Goal: Information Seeking & Learning: Learn about a topic

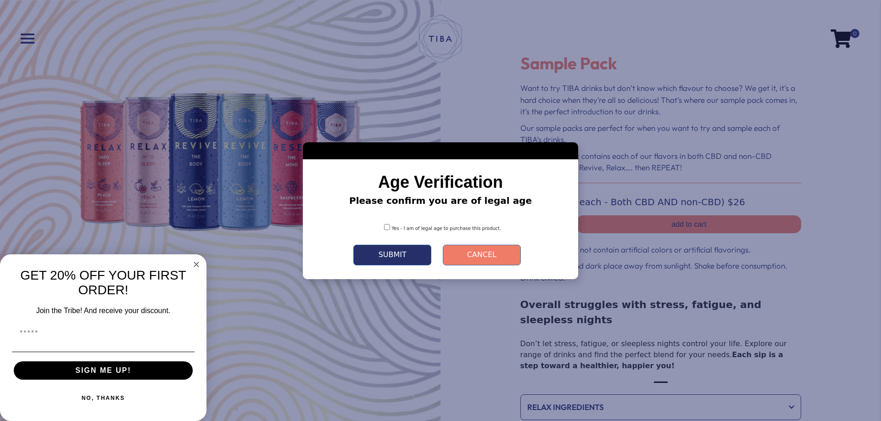
click at [385, 256] on button "Submit" at bounding box center [392, 255] width 78 height 21
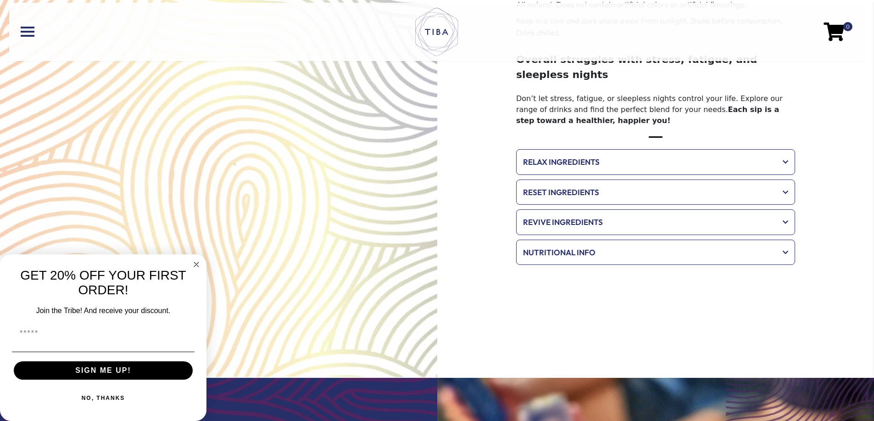
click at [566, 156] on span "Relax Ingredients" at bounding box center [649, 162] width 253 height 12
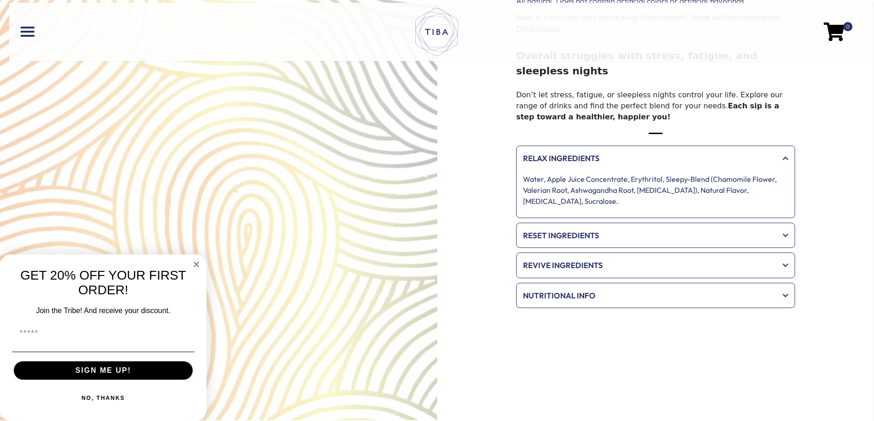
click at [574, 229] on span "Reset Ingredients" at bounding box center [649, 235] width 253 height 12
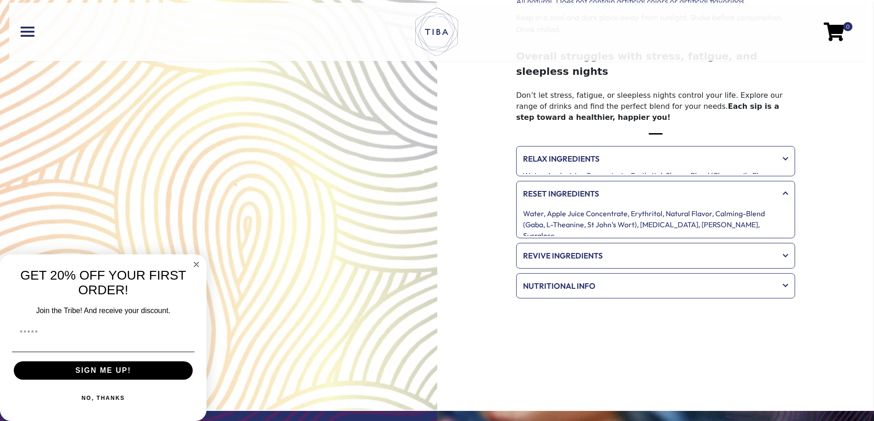
scroll to position [247, 0]
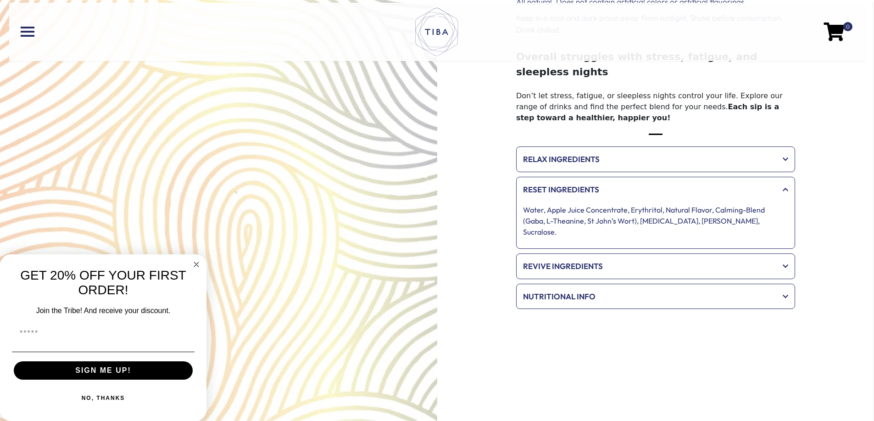
click at [600, 260] on span "Revive Ingredients" at bounding box center [649, 266] width 253 height 12
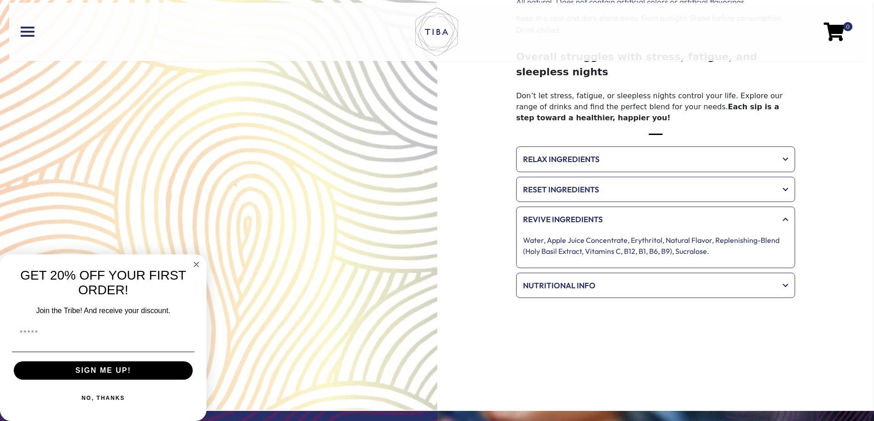
click at [595, 279] on span "Nutritional Info" at bounding box center [649, 285] width 253 height 12
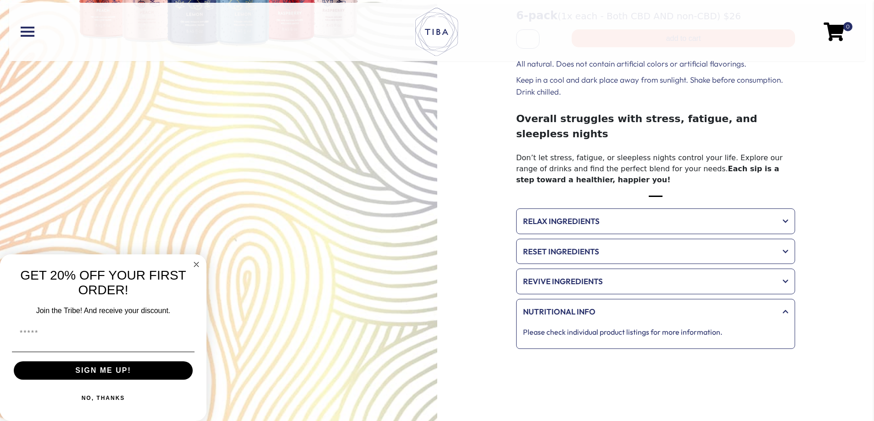
click at [631, 215] on span "Relax Ingredients" at bounding box center [649, 221] width 253 height 12
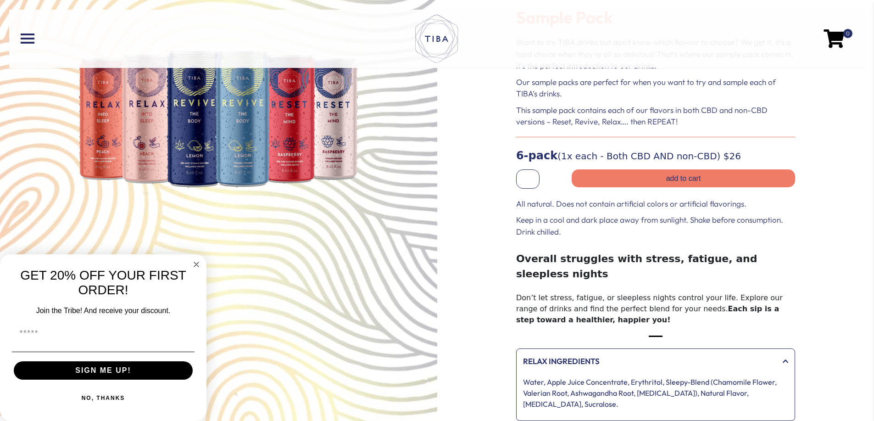
scroll to position [0, 0]
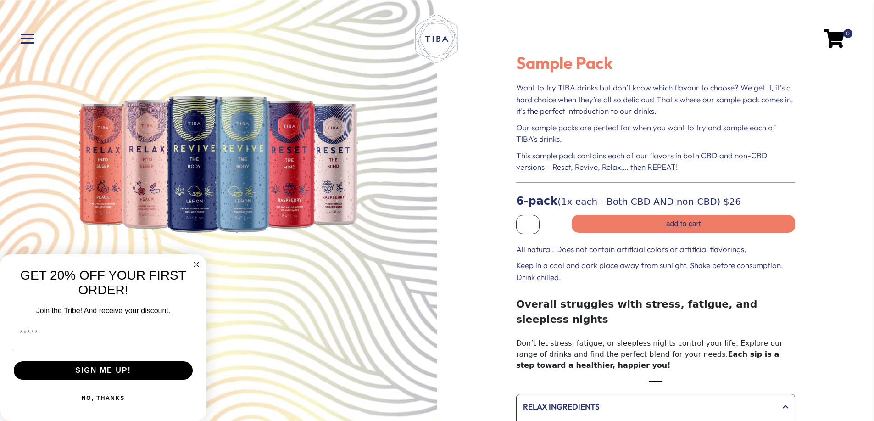
drag, startPoint x: 681, startPoint y: 201, endPoint x: 468, endPoint y: 198, distance: 213.4
click at [467, 200] on div "Sample Pack Want to try TIBA drinks but don’t know which flavour to choose? We …" at bounding box center [655, 334] width 437 height 669
click at [615, 170] on p "This sample pack contains each of our flavors in both CBD and non-CBD versions …" at bounding box center [655, 161] width 279 height 23
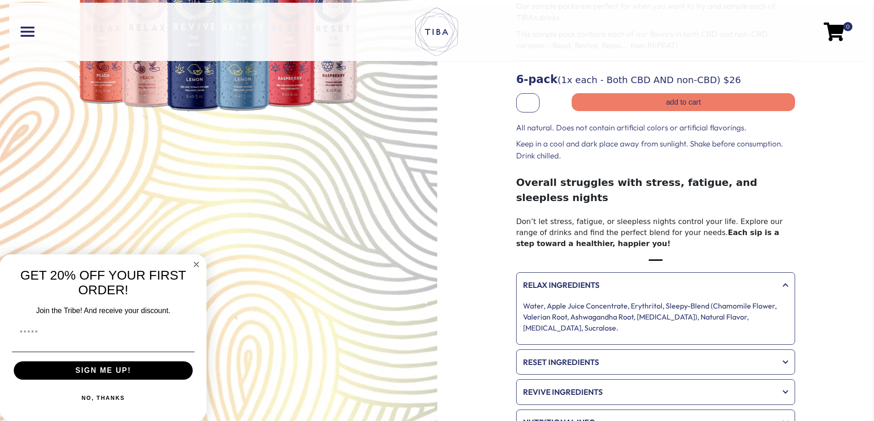
scroll to position [123, 0]
click at [656, 254] on button "Slide 1" at bounding box center [656, 259] width 14 height 11
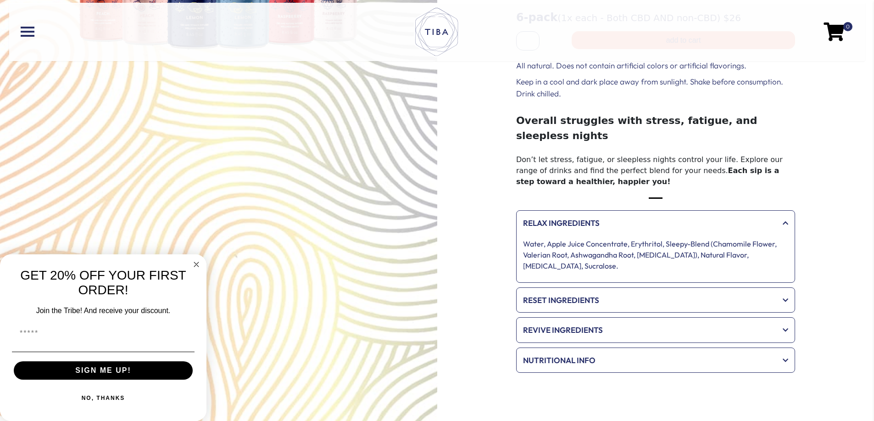
click at [583, 290] on div "Reset Ingredients" at bounding box center [655, 300] width 274 height 21
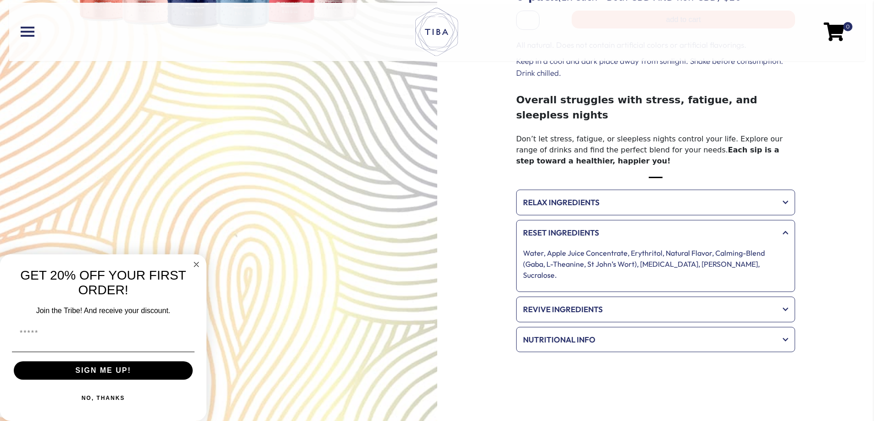
scroll to position [184, 0]
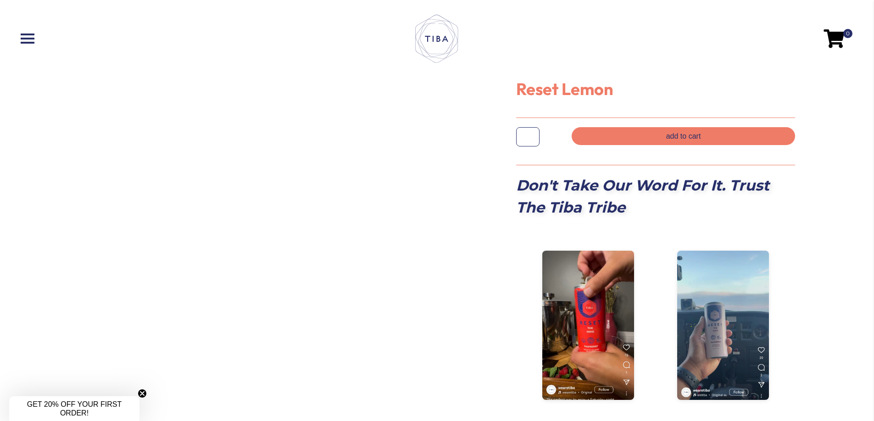
click at [297, 174] on div at bounding box center [218, 179] width 195 height 137
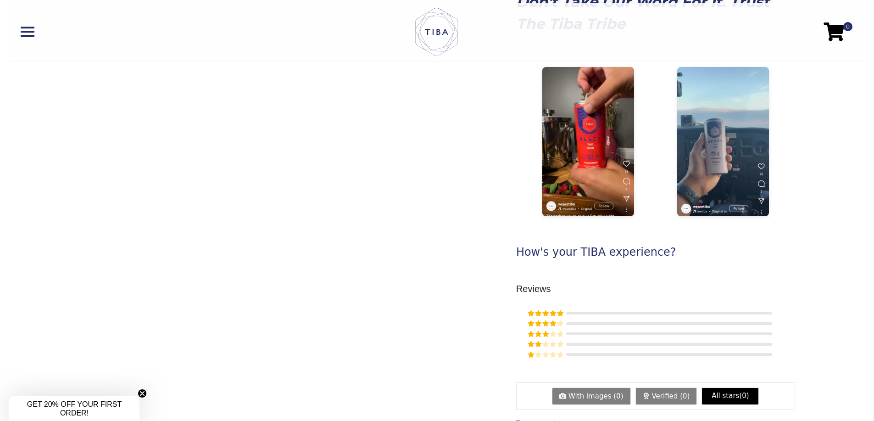
click at [176, 134] on div at bounding box center [218, 207] width 297 height 579
drag, startPoint x: 292, startPoint y: 109, endPoint x: 110, endPoint y: 103, distance: 181.8
click at [203, 102] on div at bounding box center [218, 207] width 297 height 579
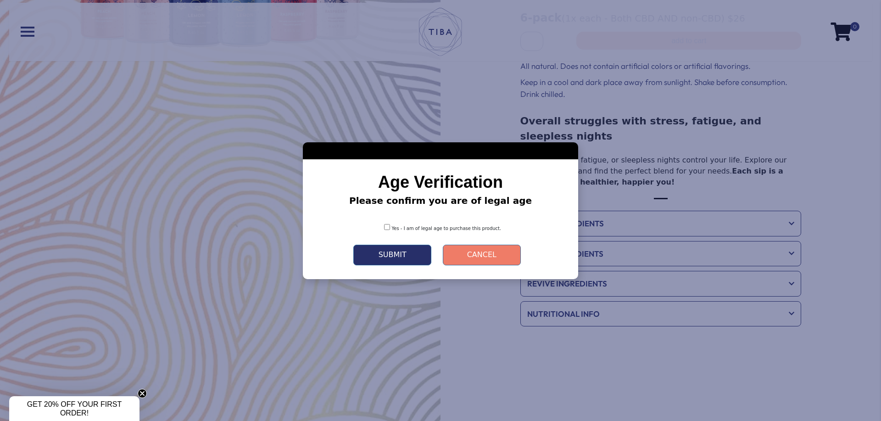
click at [403, 254] on button "Submit" at bounding box center [392, 255] width 78 height 21
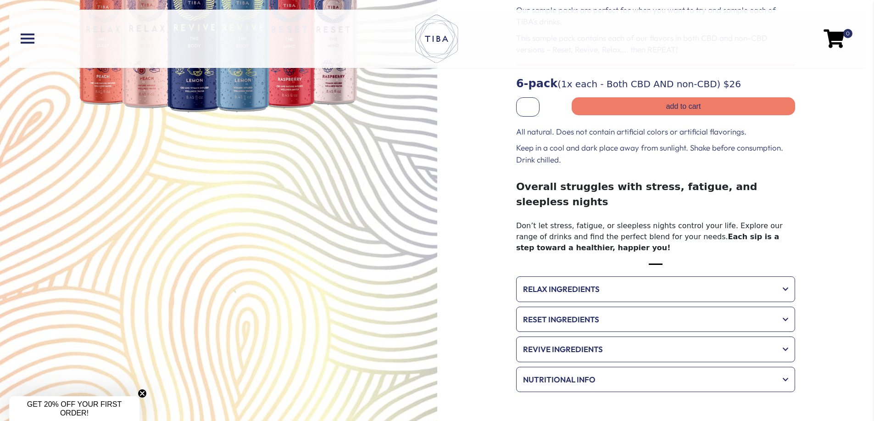
scroll to position [123, 0]
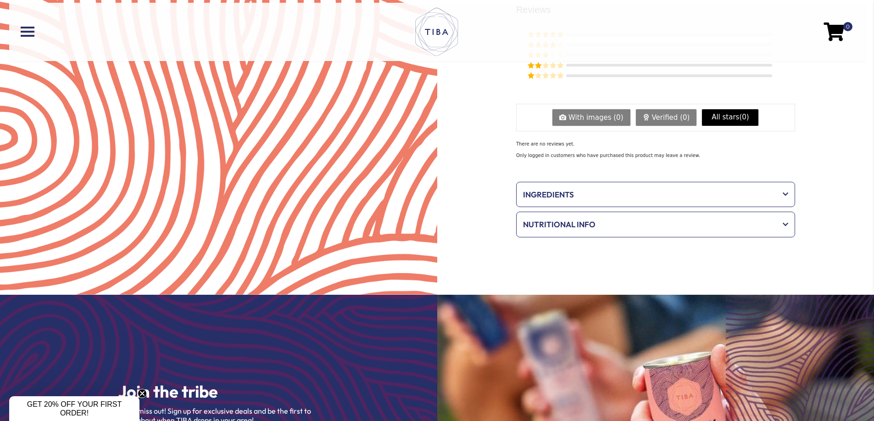
click at [601, 189] on span "Ingredients" at bounding box center [649, 195] width 253 height 12
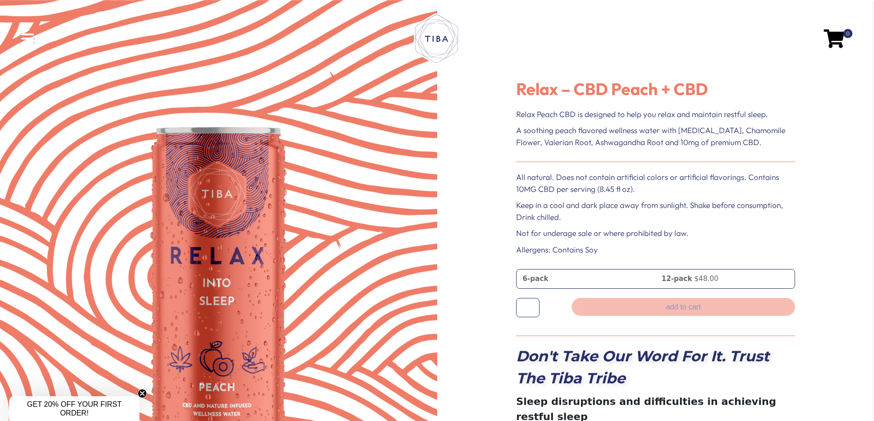
click at [21, 35] on span at bounding box center [28, 34] width 14 height 2
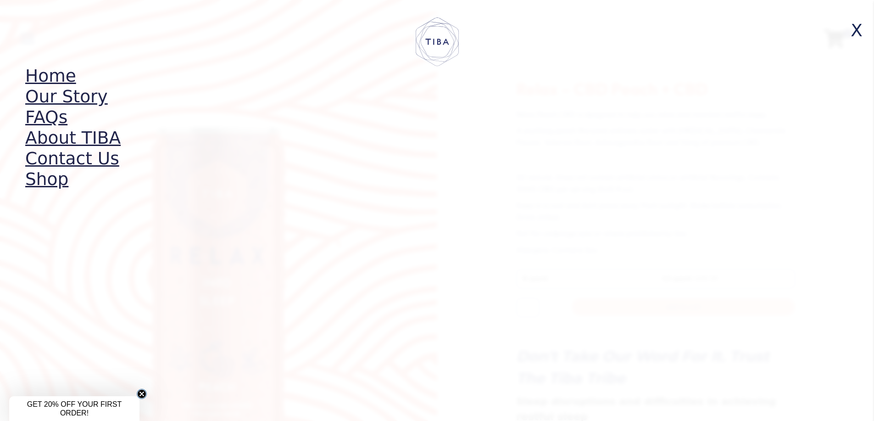
click at [140, 390] on circle "Close teaser" at bounding box center [142, 394] width 9 height 9
click at [861, 32] on span "X" at bounding box center [856, 30] width 23 height 29
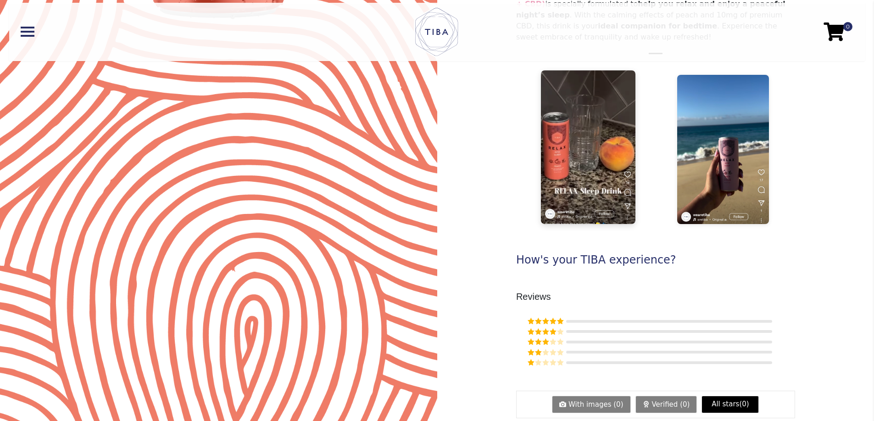
scroll to position [454, 0]
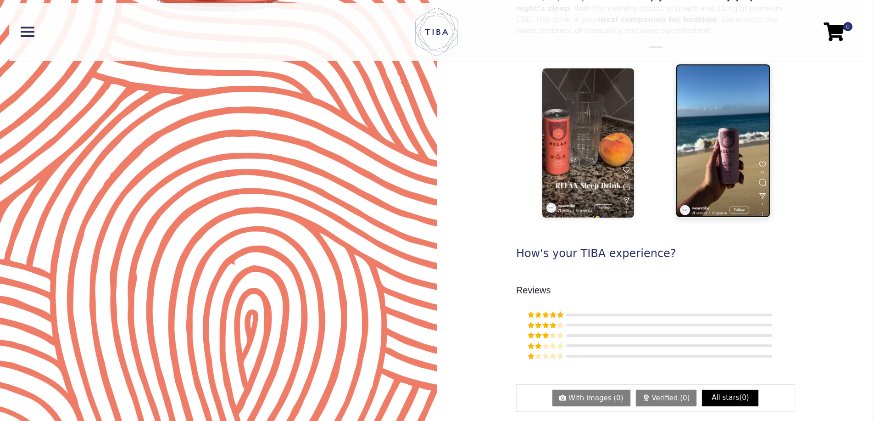
click at [724, 138] on img at bounding box center [723, 141] width 95 height 154
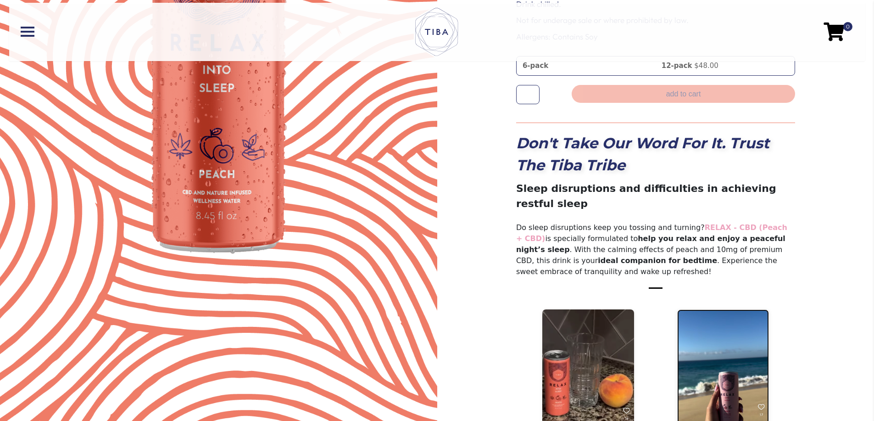
scroll to position [209, 0]
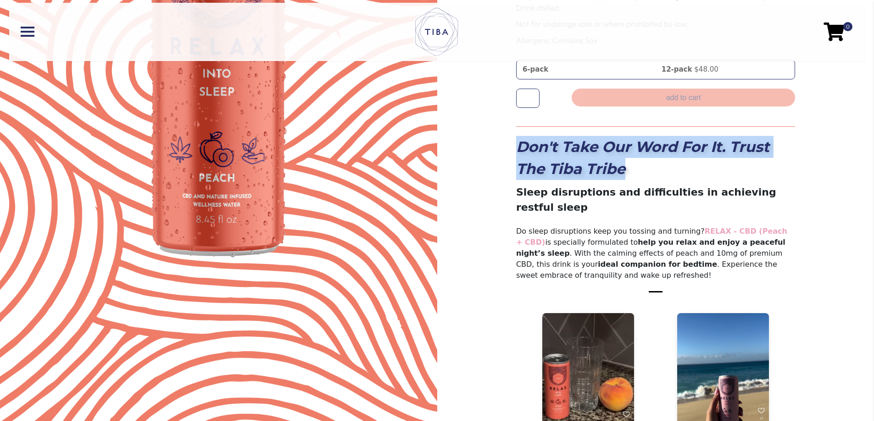
drag, startPoint x: 653, startPoint y: 161, endPoint x: 494, endPoint y: 149, distance: 159.7
click at [494, 149] on div "**********" at bounding box center [655, 328] width 437 height 1075
click at [501, 174] on div "**********" at bounding box center [655, 328] width 437 height 1075
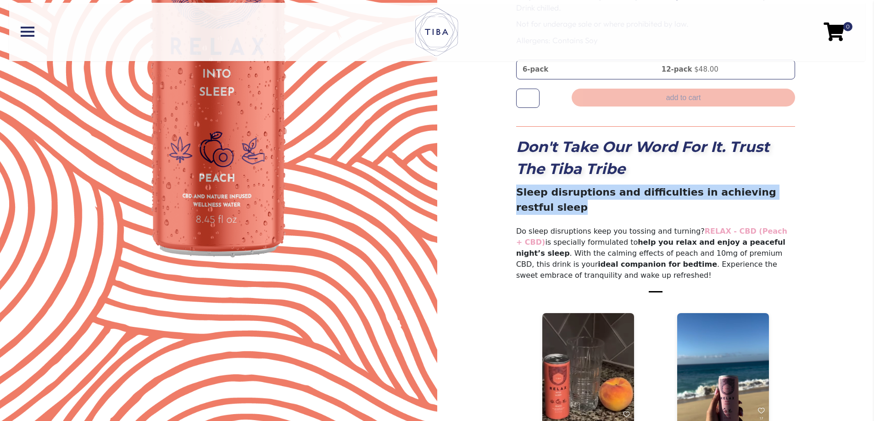
drag, startPoint x: 500, startPoint y: 196, endPoint x: 807, endPoint y: 195, distance: 306.5
click at [807, 195] on div "**********" at bounding box center [655, 328] width 437 height 1075
click at [806, 194] on div "**********" at bounding box center [655, 328] width 437 height 1075
click at [805, 192] on div "**********" at bounding box center [655, 328] width 437 height 1075
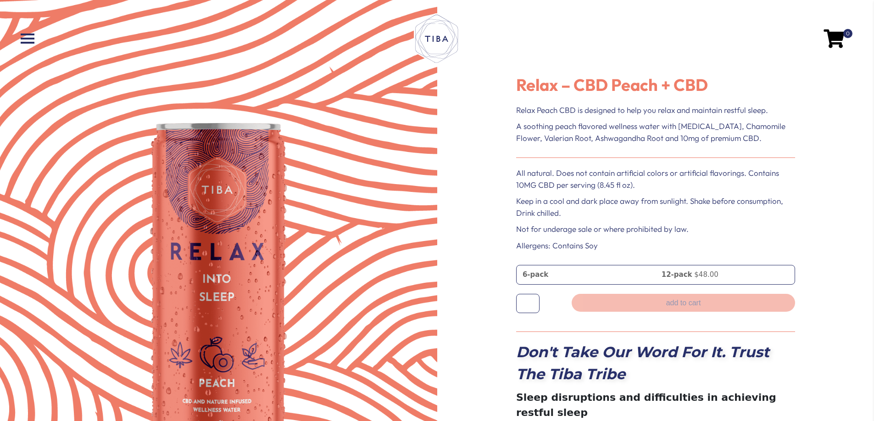
scroll to position [0, 0]
